Goal: Information Seeking & Learning: Find specific fact

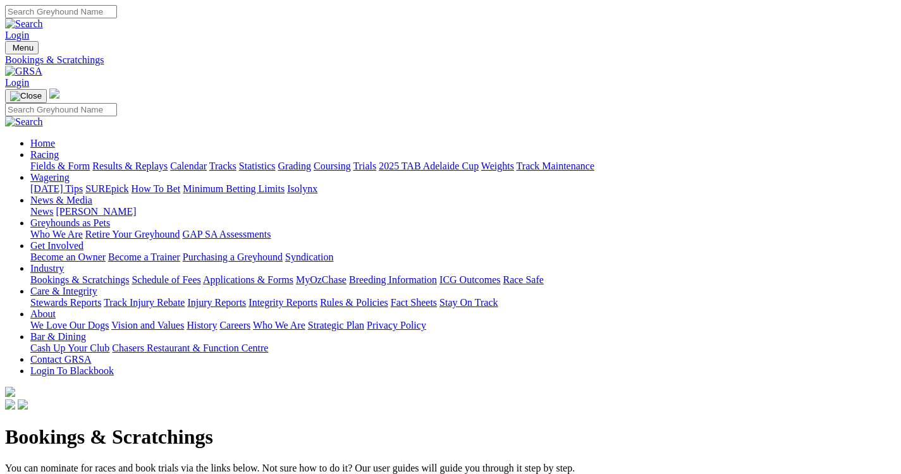
click at [44, 161] on link "Fields & Form" at bounding box center [59, 166] width 59 height 11
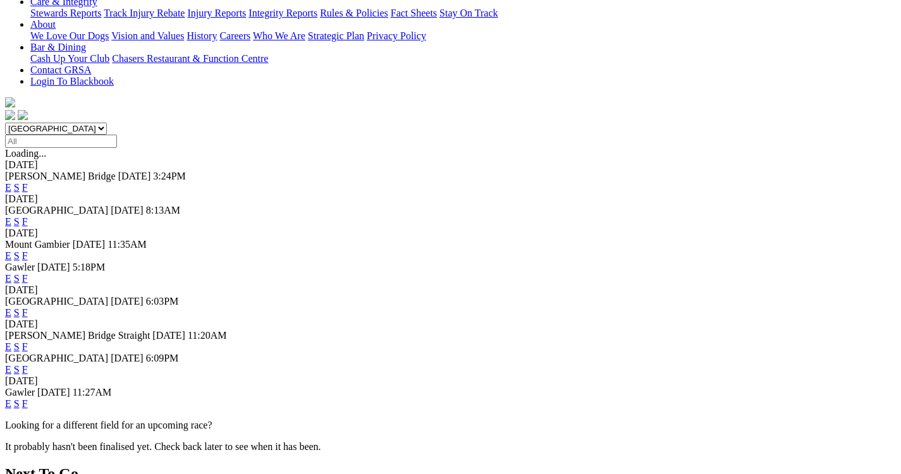
scroll to position [315, 0]
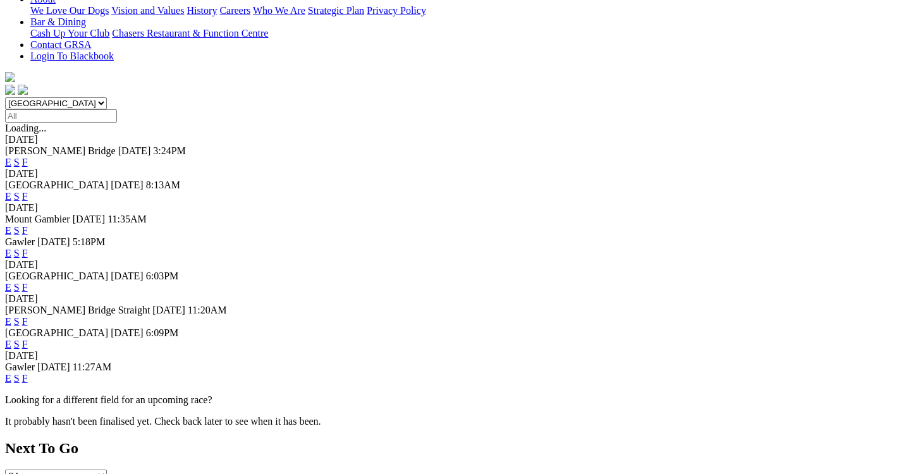
click at [28, 380] on link "F" at bounding box center [25, 378] width 6 height 11
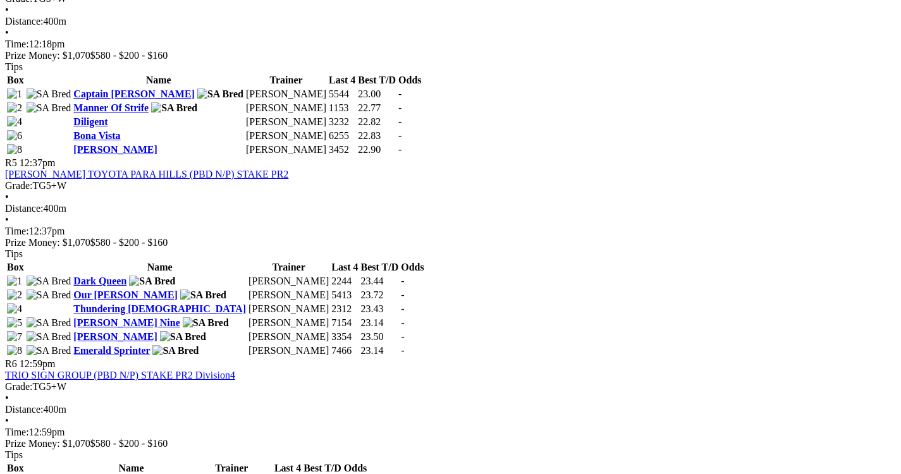
scroll to position [1298, 0]
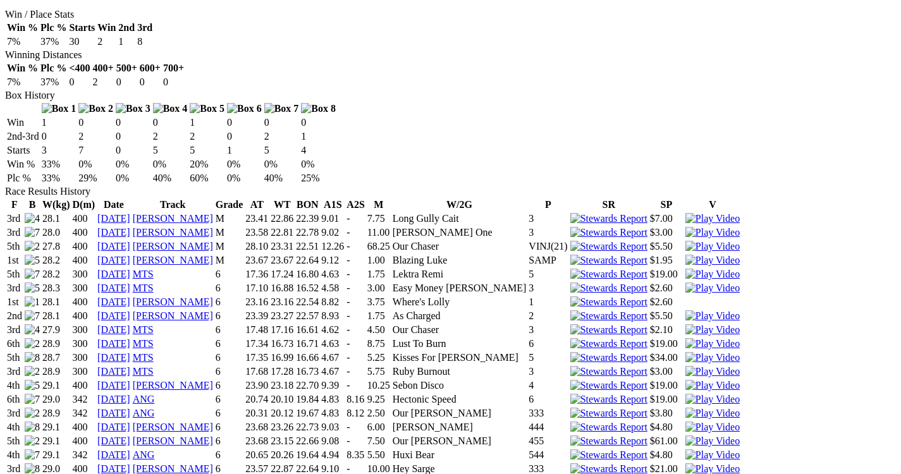
scroll to position [761, 0]
